Goal: Transaction & Acquisition: Purchase product/service

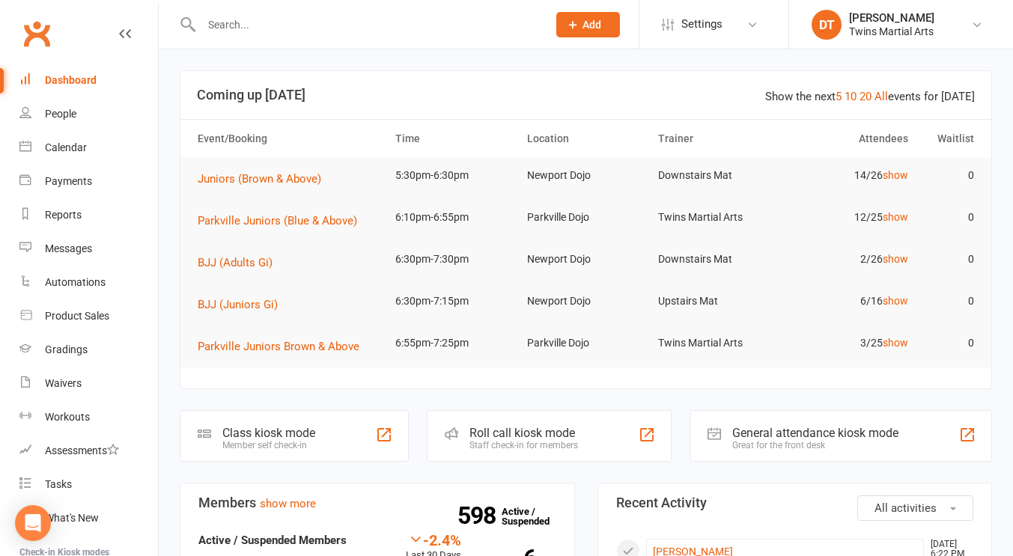
click at [552, 434] on div "Roll call kiosk mode" at bounding box center [524, 433] width 109 height 14
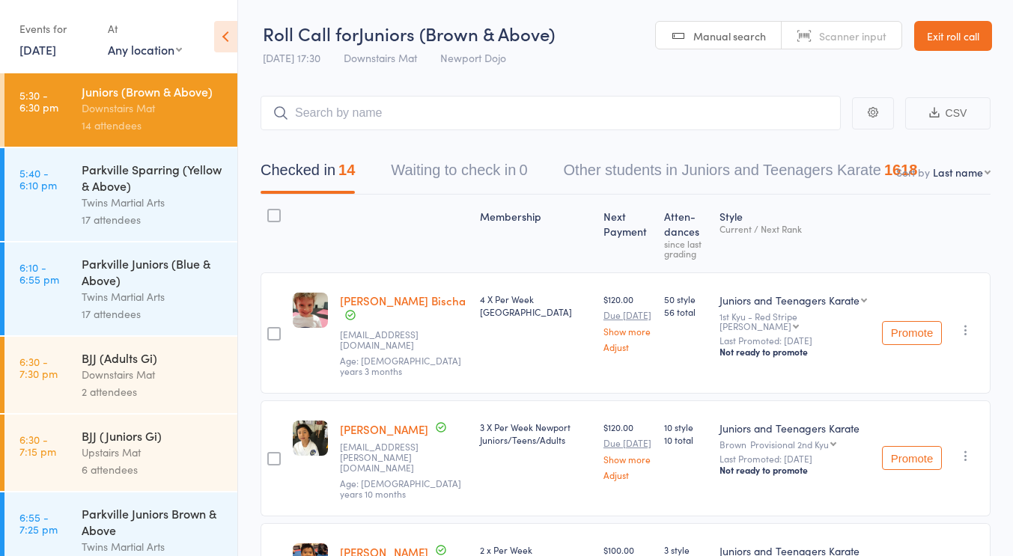
scroll to position [720, 0]
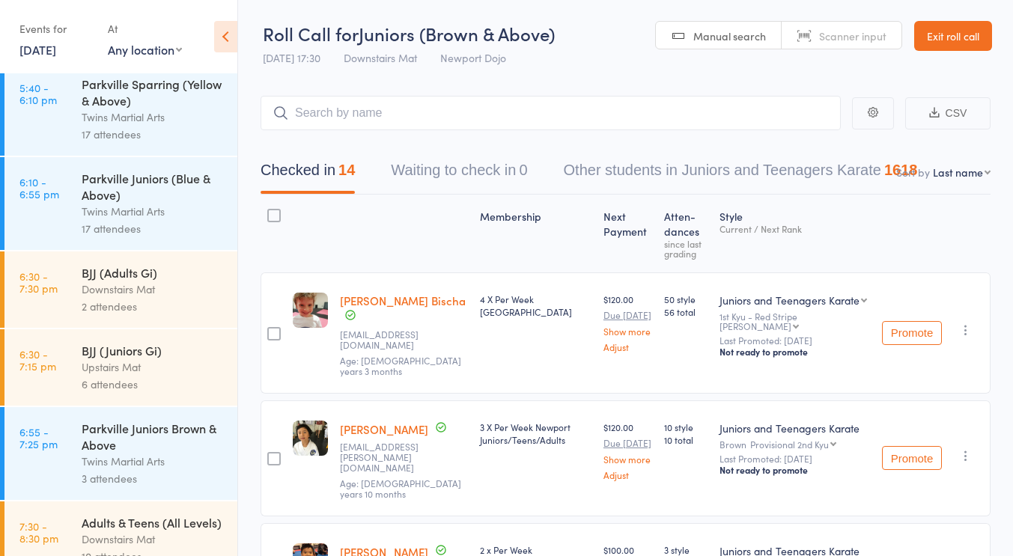
click at [150, 358] on div "BJJ (Juniors Gi)" at bounding box center [153, 350] width 143 height 16
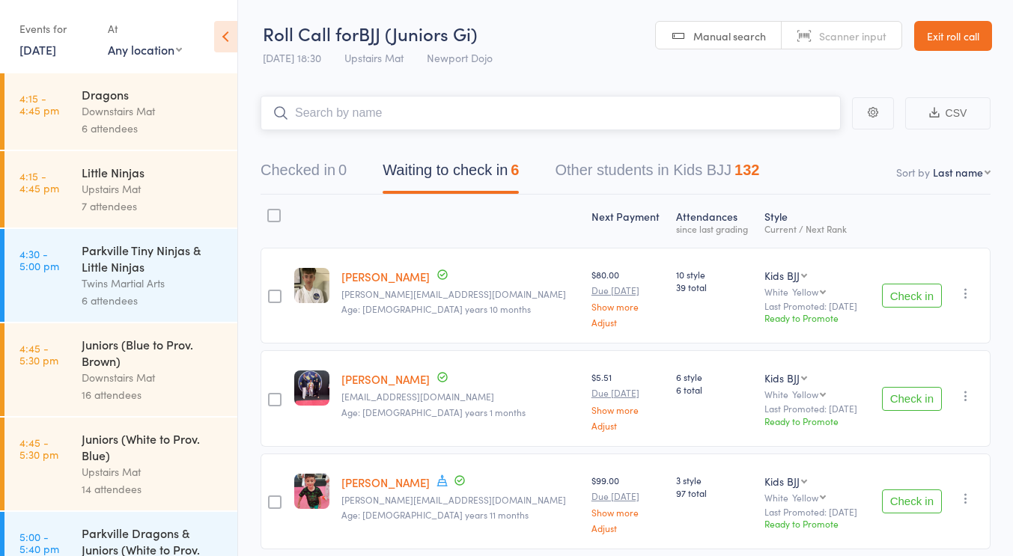
click at [458, 101] on input "search" at bounding box center [551, 113] width 580 height 34
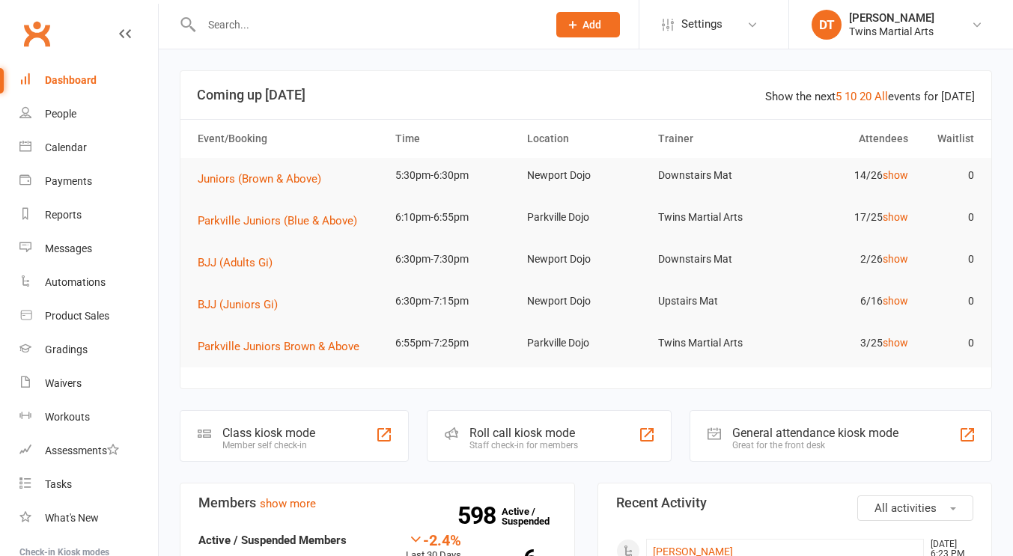
click at [453, 15] on input "text" at bounding box center [367, 24] width 340 height 21
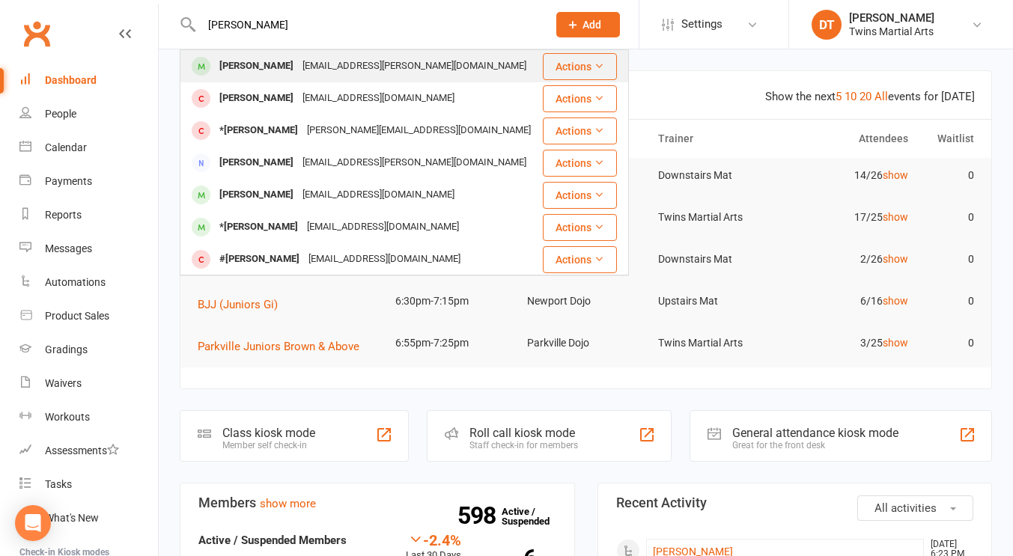
type input "matthew cri"
click at [422, 52] on div "Matthew Crichton lia.crichton@gmail.com" at bounding box center [361, 66] width 360 height 31
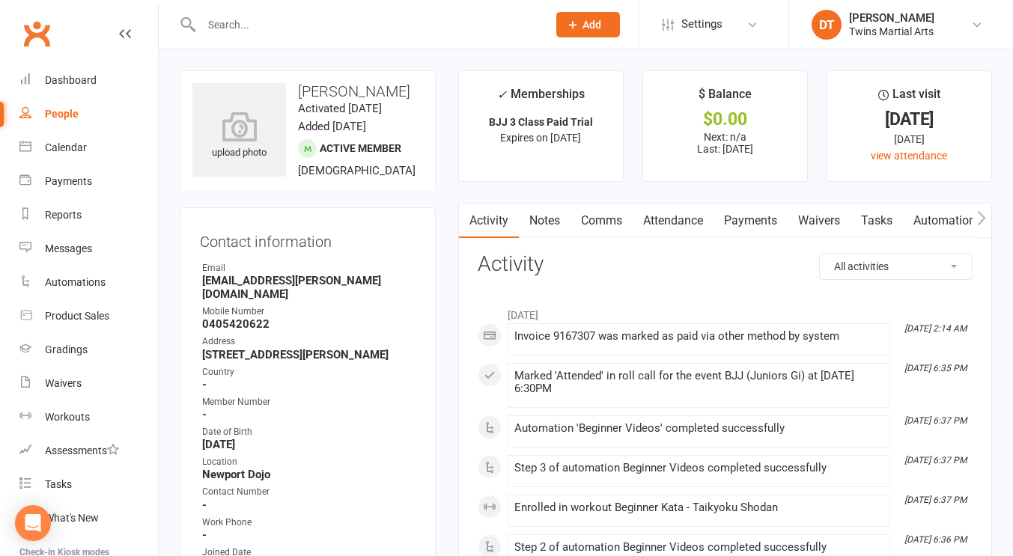
click at [687, 223] on link "Attendance" at bounding box center [673, 221] width 81 height 34
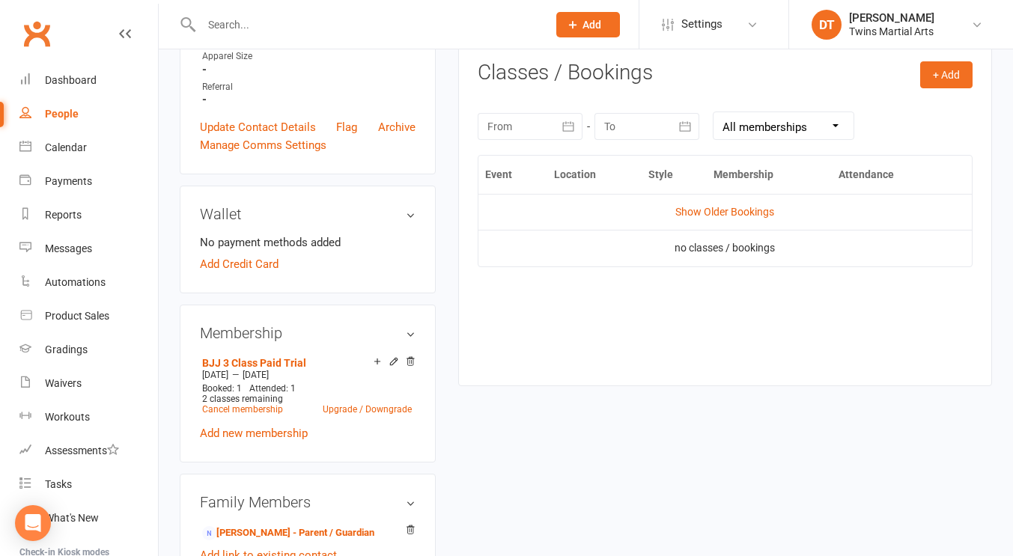
scroll to position [617, 0]
click at [691, 214] on link "Show Older Bookings" at bounding box center [725, 211] width 99 height 12
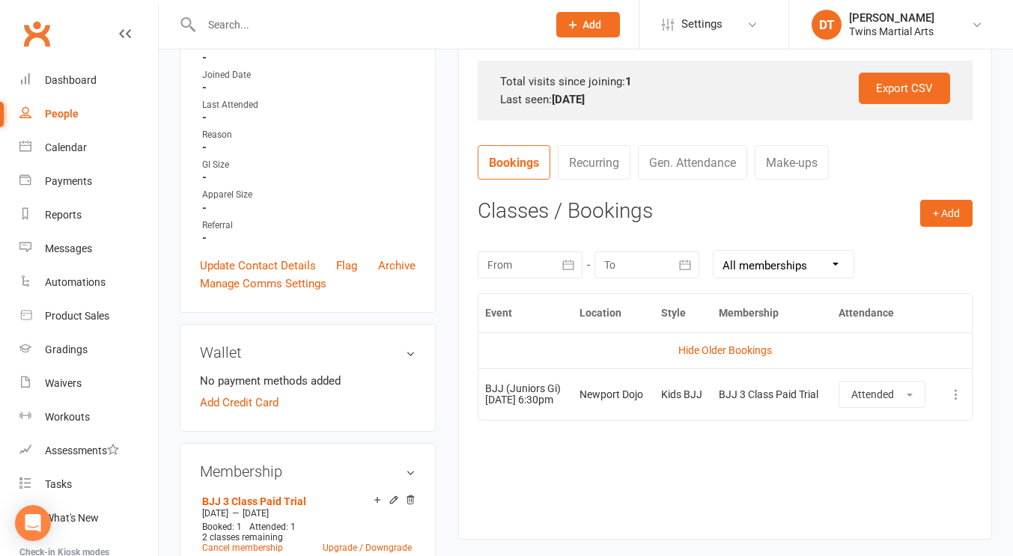
scroll to position [477, 0]
click at [938, 223] on button "+ Add" at bounding box center [946, 214] width 52 height 27
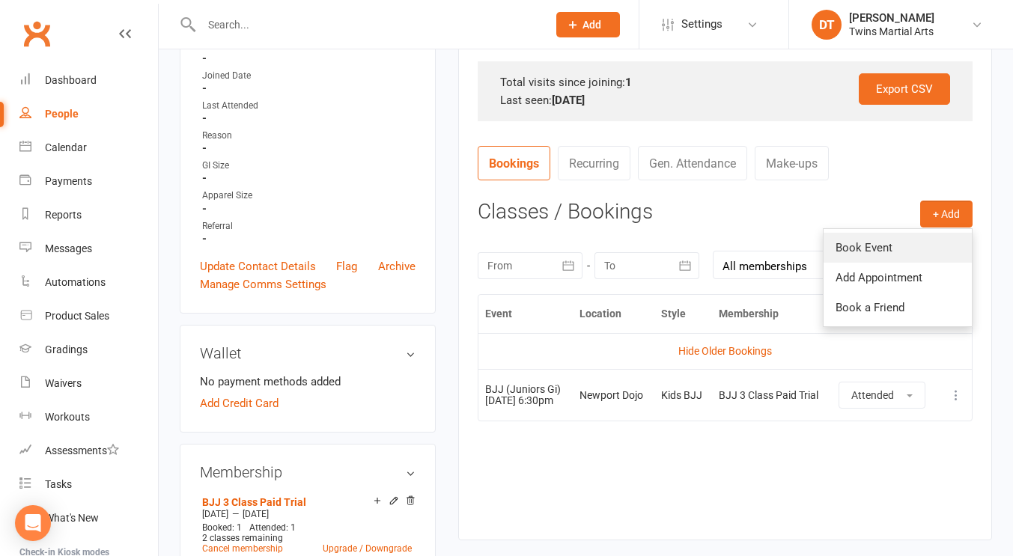
click at [917, 247] on link "Book Event" at bounding box center [898, 248] width 148 height 30
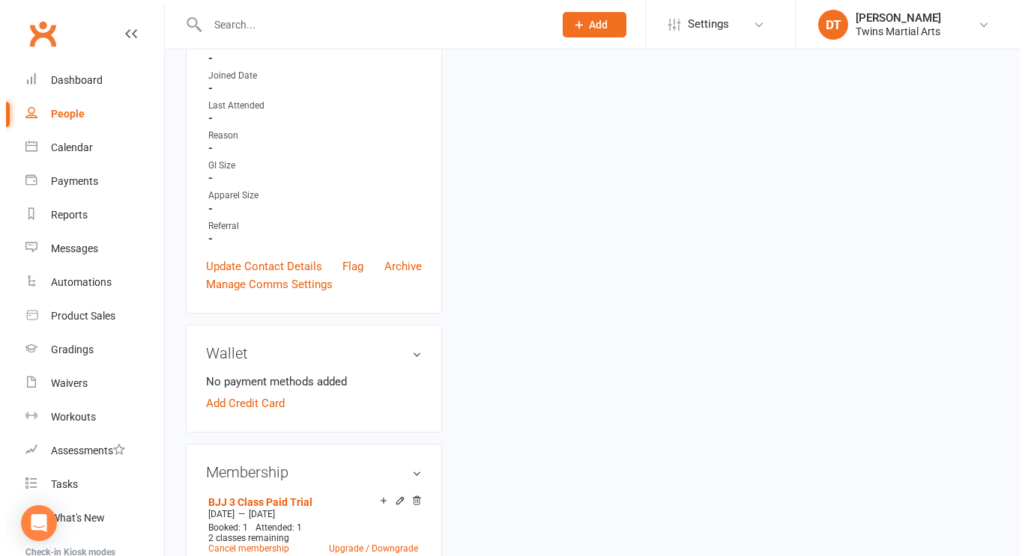
scroll to position [128, 0]
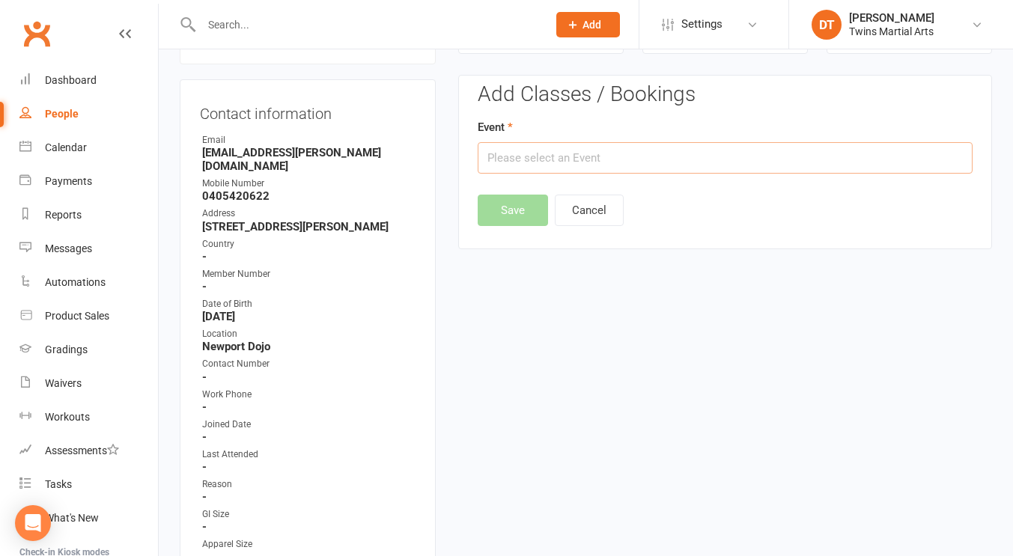
click at [758, 169] on input "text" at bounding box center [725, 157] width 495 height 31
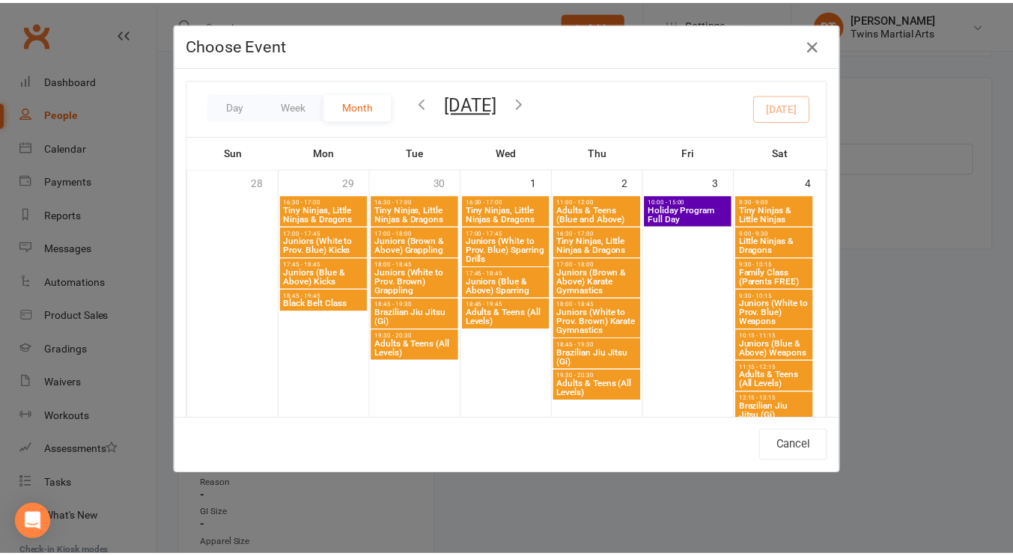
scroll to position [1084, 0]
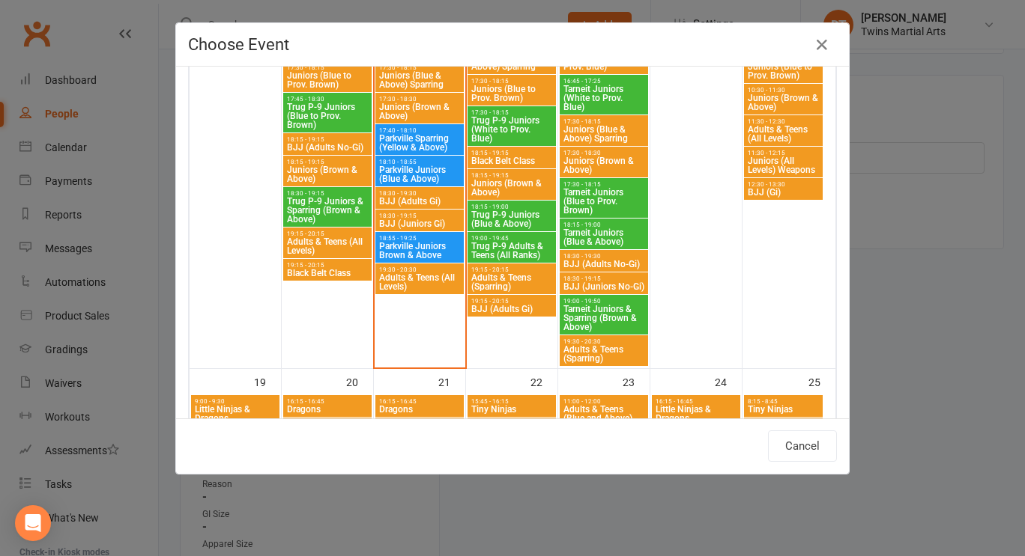
click at [414, 216] on span "18:30 - 19:15" at bounding box center [419, 216] width 82 height 7
type input "BJJ (Juniors Gi) - Oct 14, 2025 6:30:00 PM"
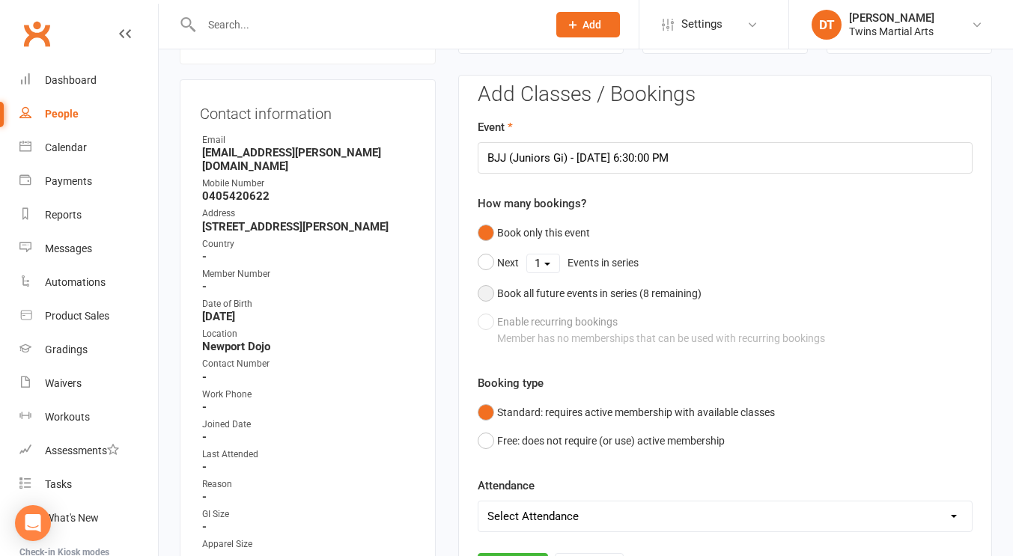
click at [625, 289] on div "Book all future events in series ( 8 remaining)" at bounding box center [599, 293] width 204 height 16
click at [512, 482] on button "Save" at bounding box center [513, 492] width 70 height 31
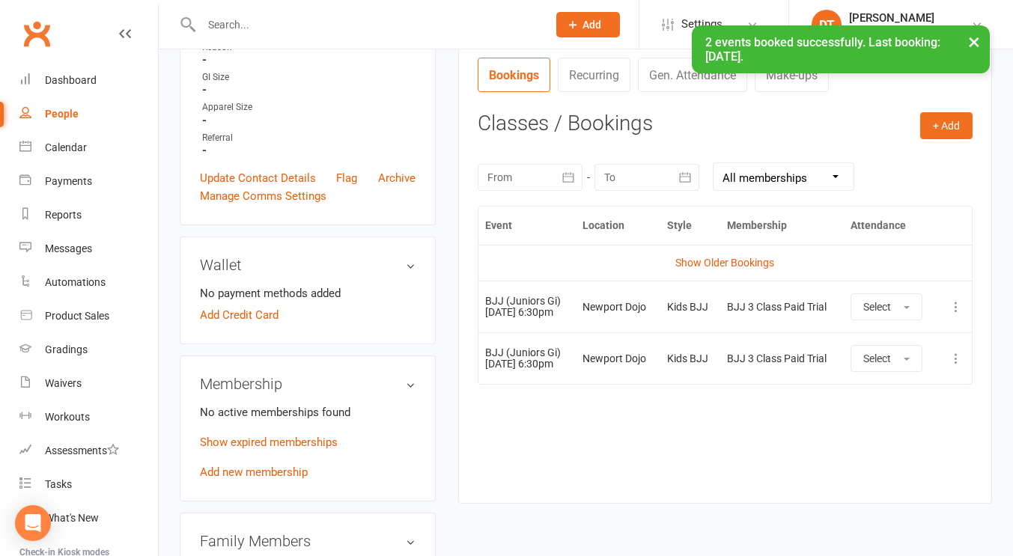
scroll to position [586, 0]
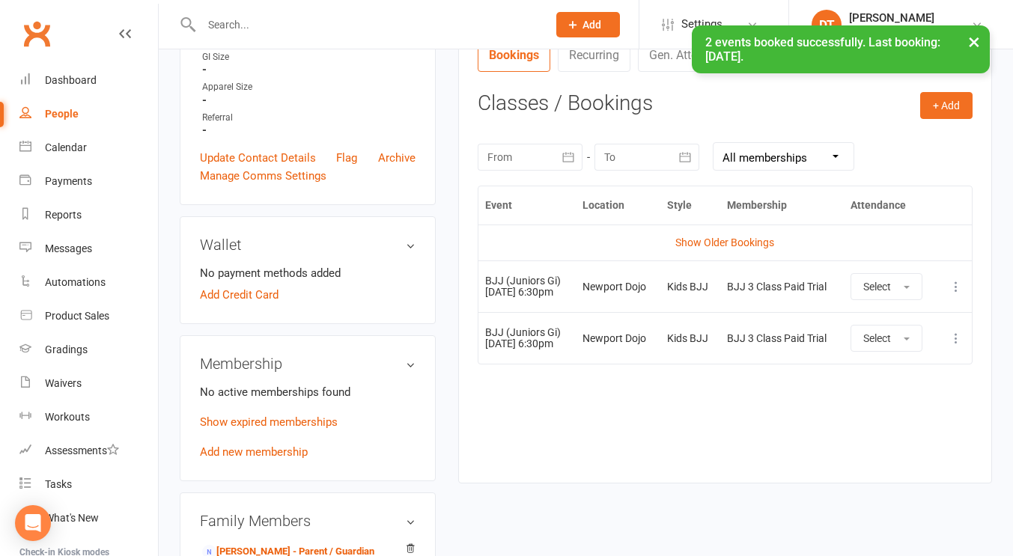
click at [643, 361] on td "Newport Dojo" at bounding box center [618, 338] width 85 height 52
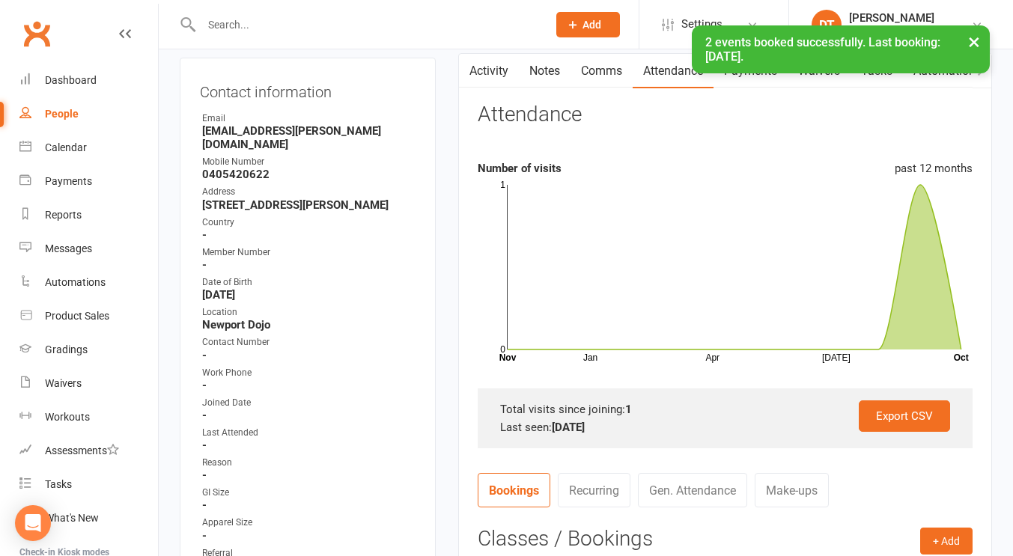
scroll to position [0, 0]
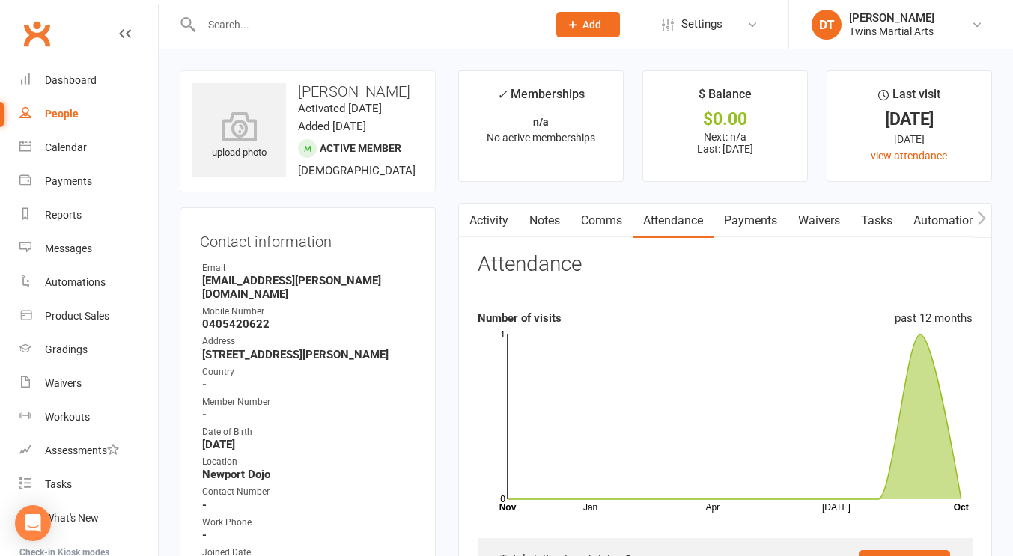
click at [300, 28] on input "text" at bounding box center [367, 24] width 340 height 21
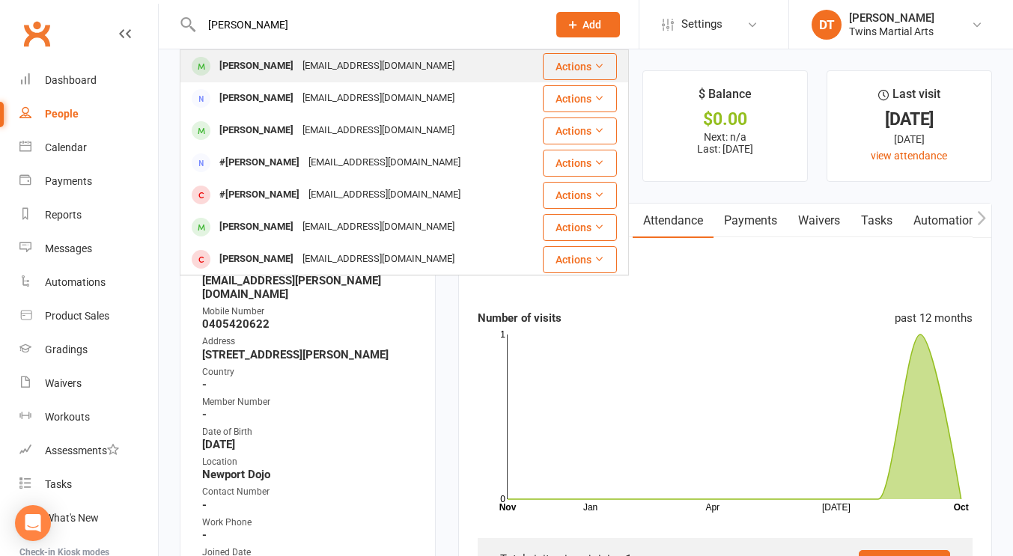
type input "sienna bartold"
click at [354, 59] on div "Jamesbartold@gmail.com" at bounding box center [378, 66] width 161 height 22
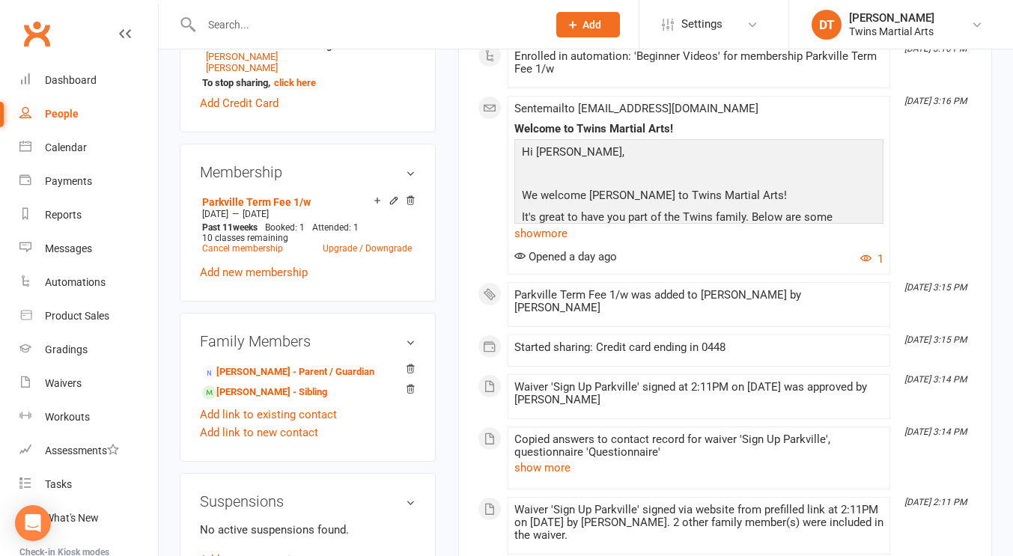
scroll to position [857, 0]
click at [526, 292] on div "Parkville Term Fee 1/w was added to Sienna Bartold by Dominic Teng" at bounding box center [699, 300] width 369 height 25
click at [489, 272] on div "This Month Oct 14, 4:48 PM Enrolled in automation: 'Reminder to book sequence' …" at bounding box center [725, 77] width 495 height 1269
click at [435, 183] on div "Membership Parkville Term Fee 1/w Oct 5 2025 — Dec 20 2025 Past 11 weeks Booked…" at bounding box center [308, 222] width 256 height 158
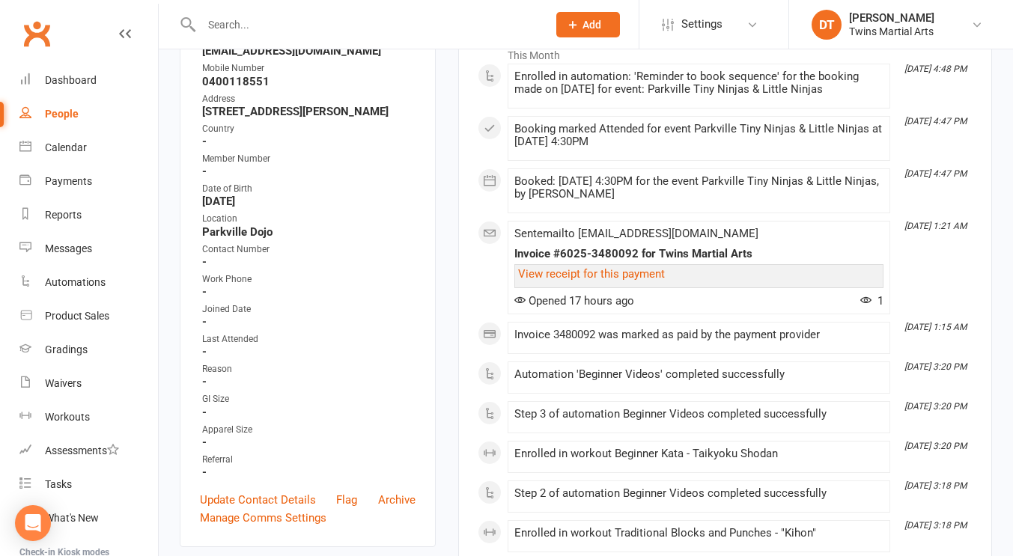
scroll to position [0, 0]
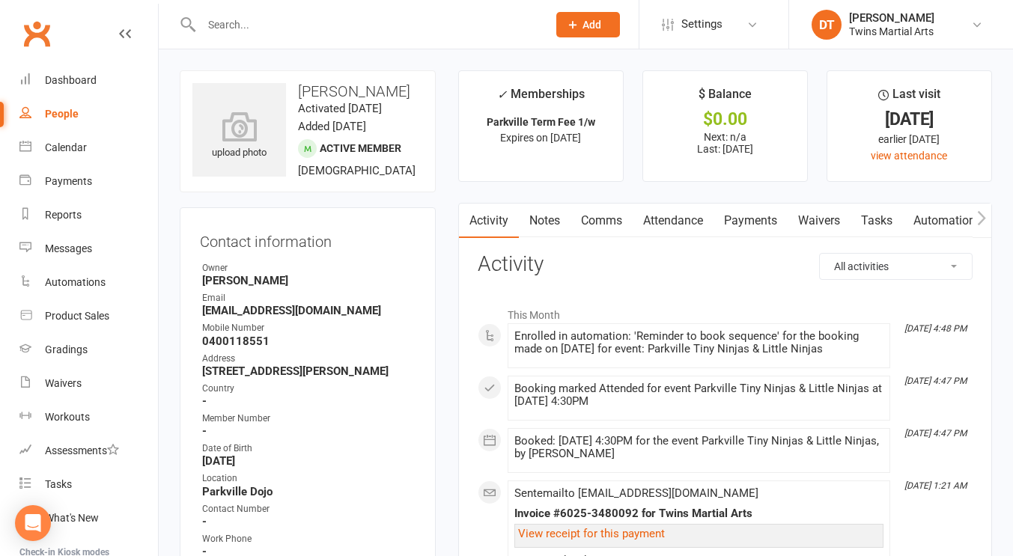
click at [96, 82] on link "Dashboard" at bounding box center [88, 81] width 139 height 34
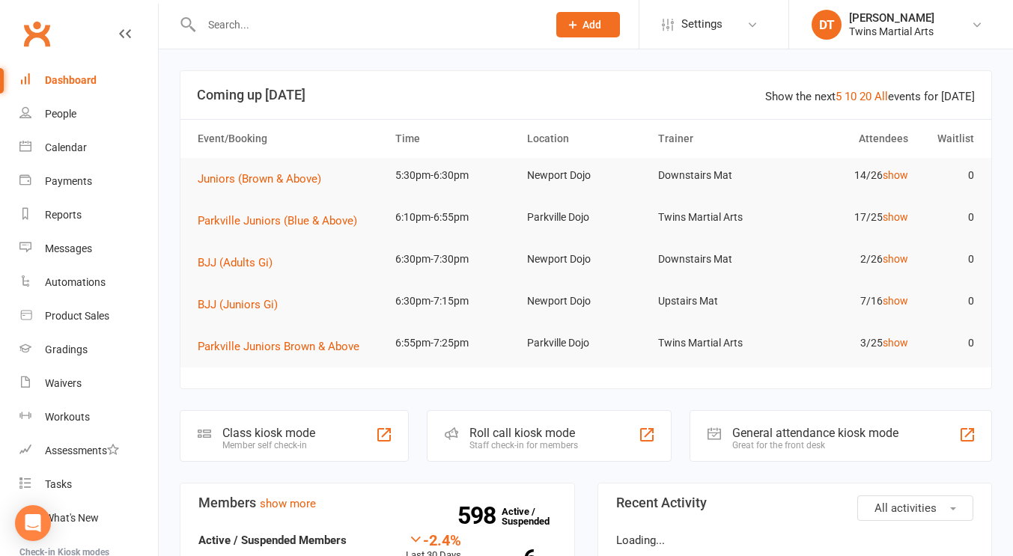
click at [288, 12] on div at bounding box center [358, 24] width 357 height 49
click at [285, 22] on input "text" at bounding box center [367, 24] width 340 height 21
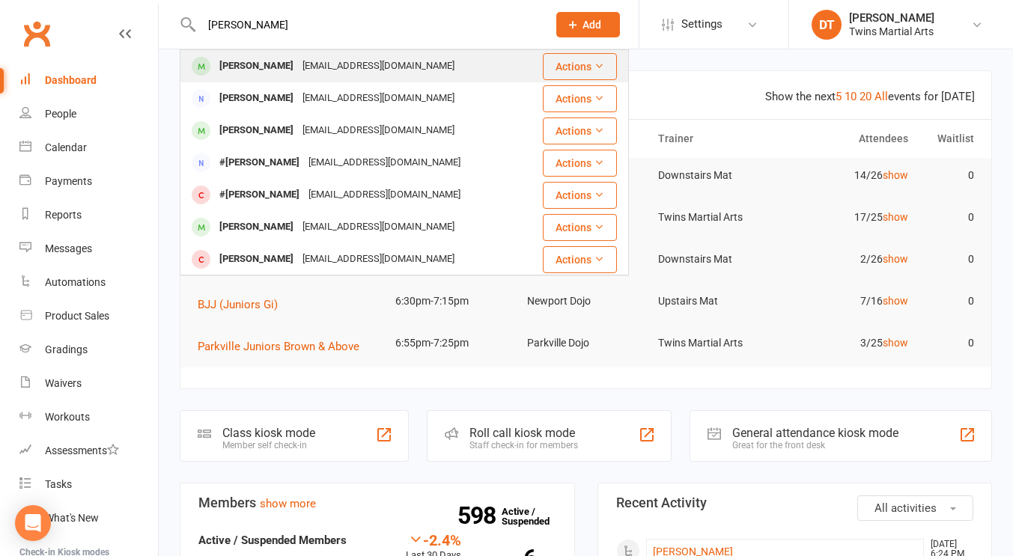
type input "sienna bartold"
click at [565, 62] on button "Actions" at bounding box center [580, 66] width 74 height 27
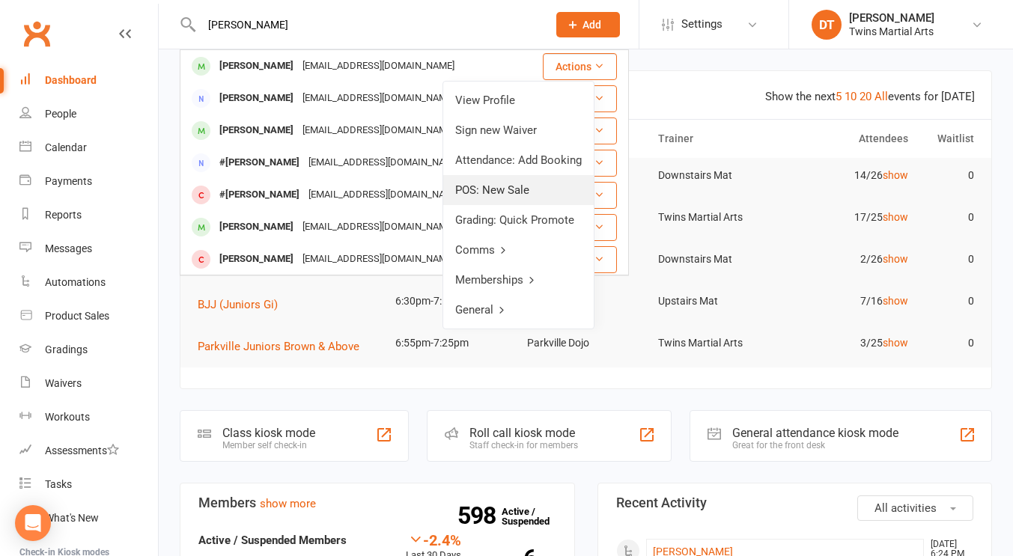
click at [546, 193] on link "POS: New Sale" at bounding box center [518, 190] width 151 height 30
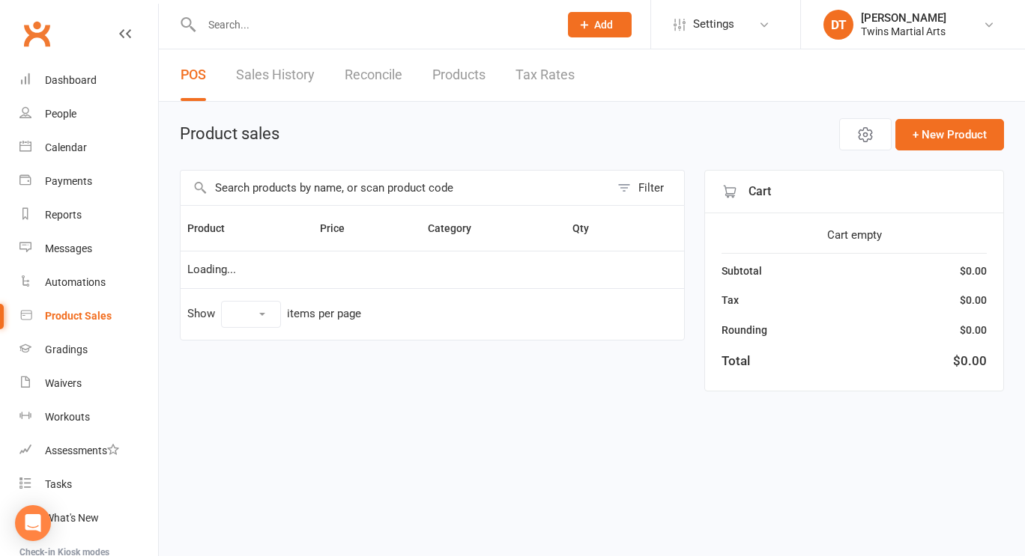
select select "100"
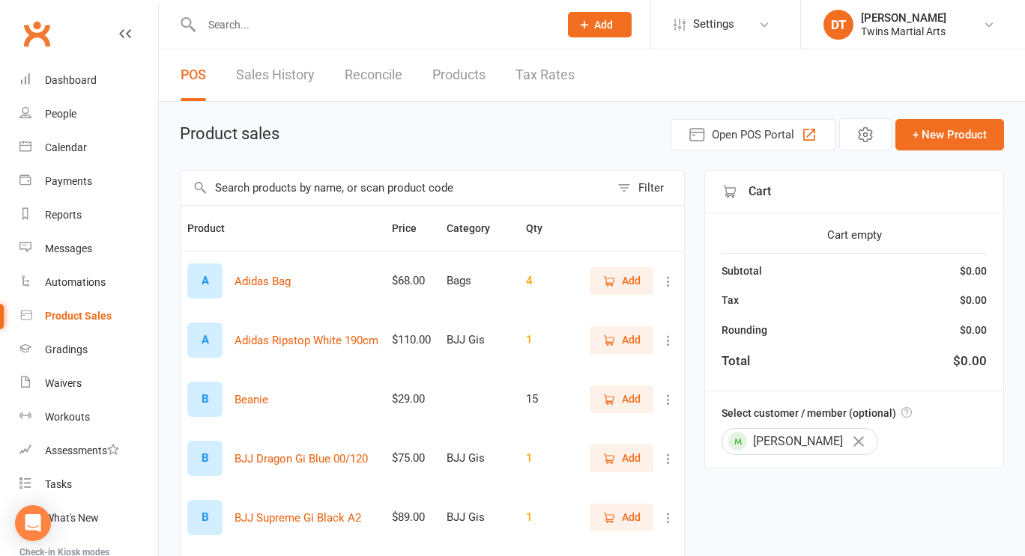
click at [427, 192] on input "text" at bounding box center [394, 188] width 429 height 34
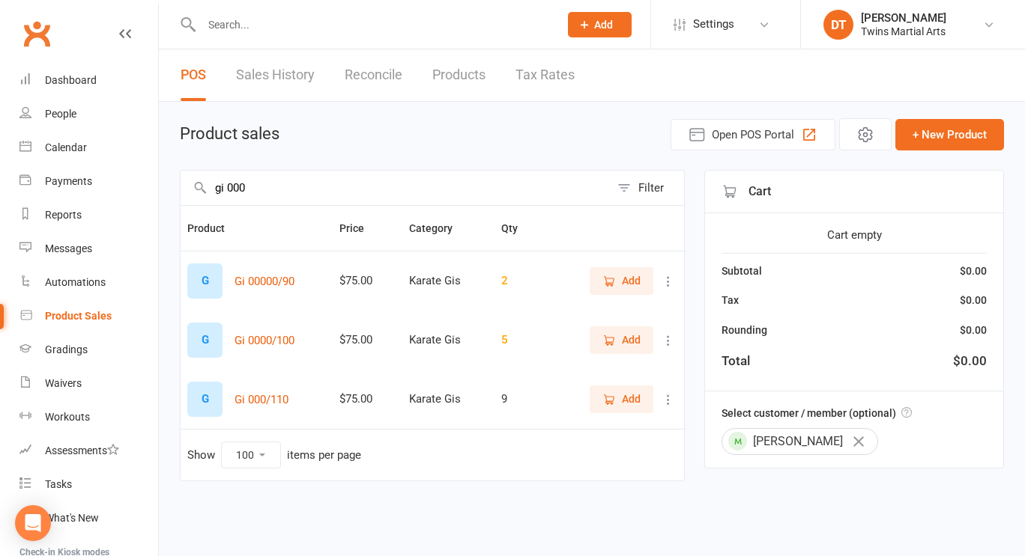
type input "gi 000"
click at [609, 276] on icon "button" at bounding box center [608, 281] width 13 height 13
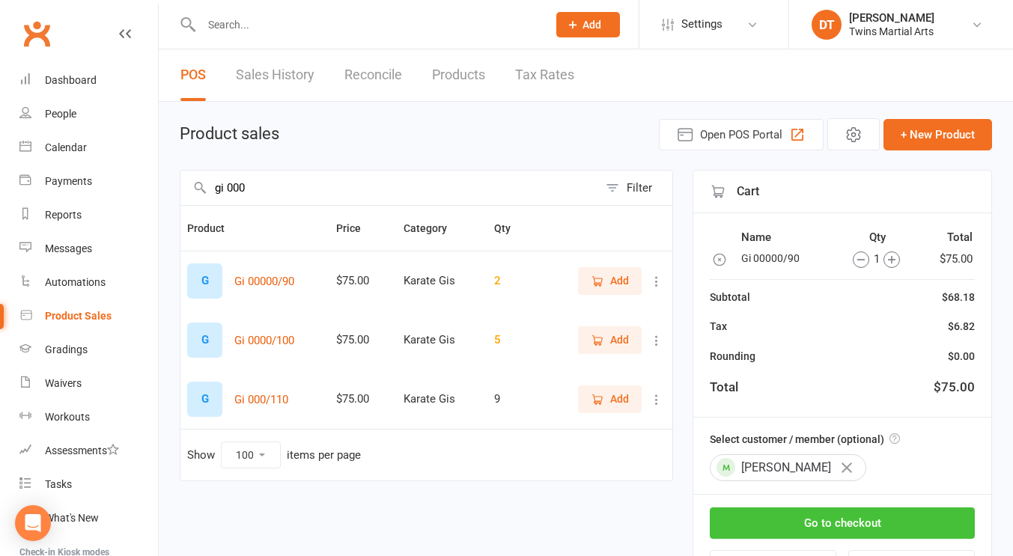
click at [865, 530] on button "Go to checkout" at bounding box center [842, 523] width 265 height 31
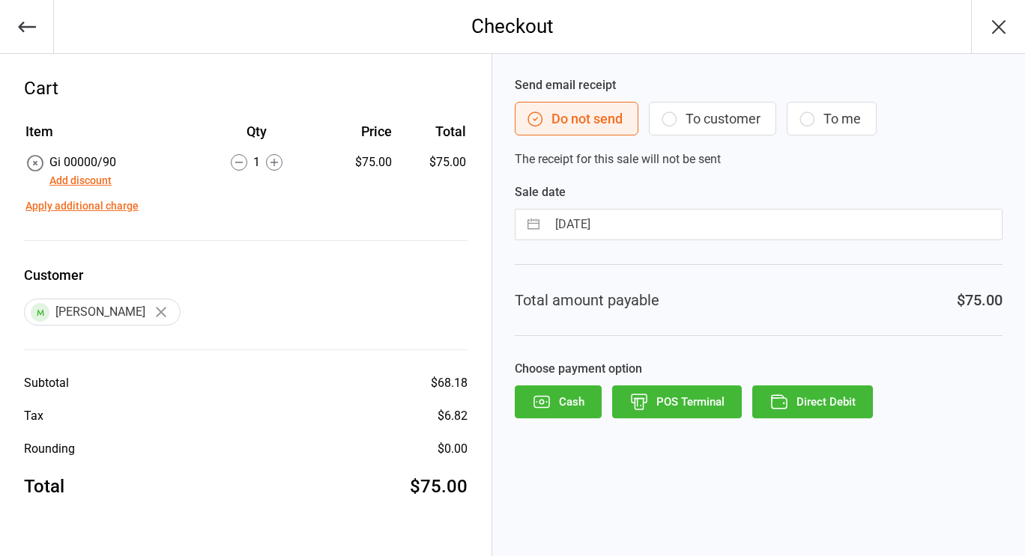
click at [101, 177] on button "Add discount" at bounding box center [80, 181] width 62 height 16
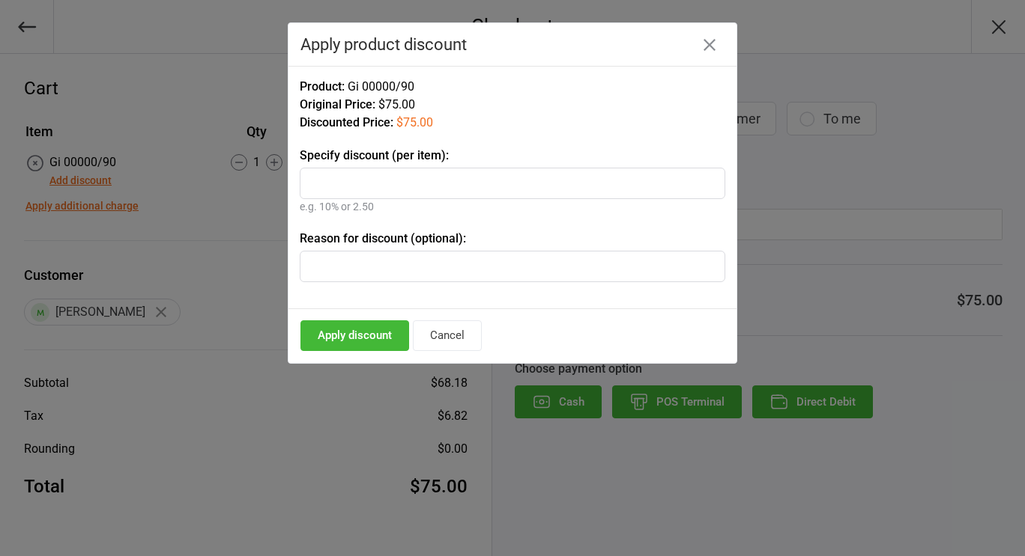
click at [509, 180] on input "text" at bounding box center [512, 183] width 425 height 31
type input "100%"
click at [354, 342] on button "Apply discount" at bounding box center [354, 336] width 109 height 31
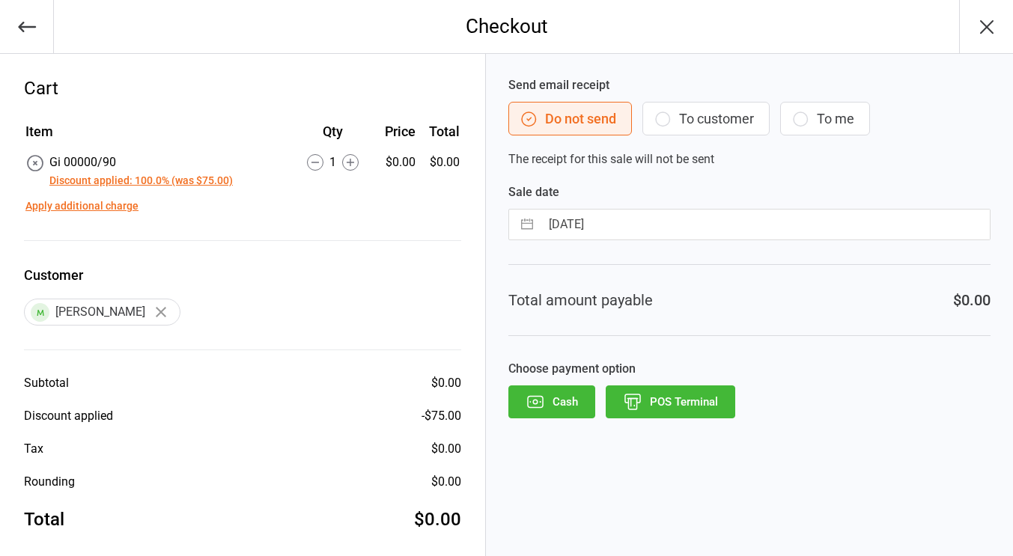
click at [692, 409] on button "POS Terminal" at bounding box center [671, 402] width 130 height 33
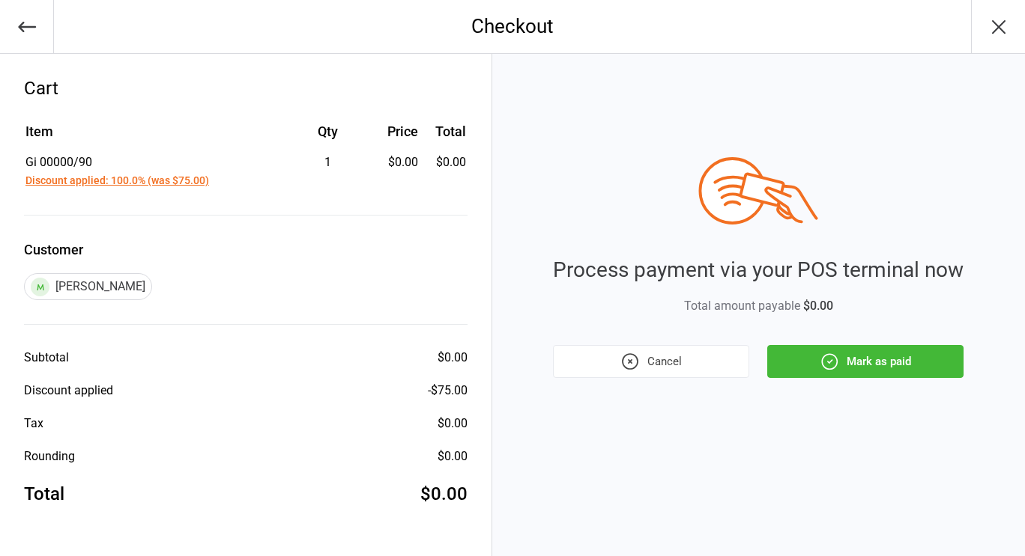
click at [813, 369] on button "Mark as paid" at bounding box center [865, 361] width 196 height 33
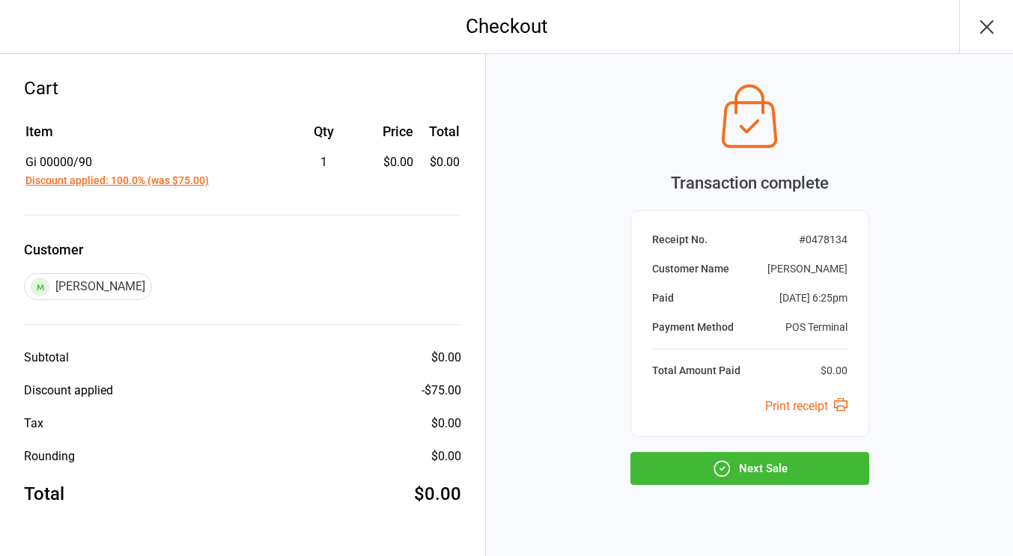
click at [765, 476] on button "Next Sale" at bounding box center [750, 468] width 239 height 33
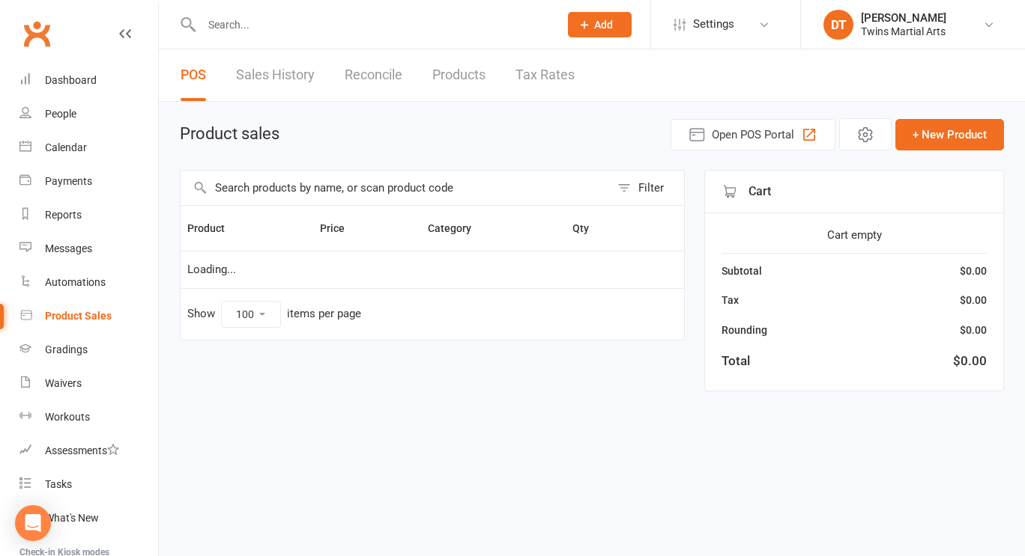
select select "100"
